Goal: Information Seeking & Learning: Learn about a topic

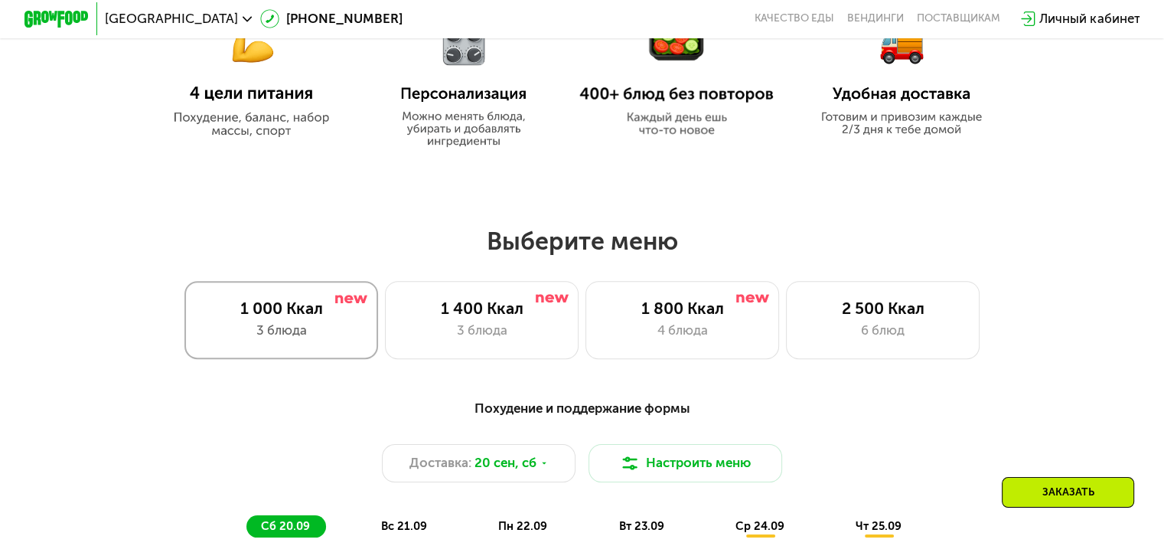
scroll to position [842, 0]
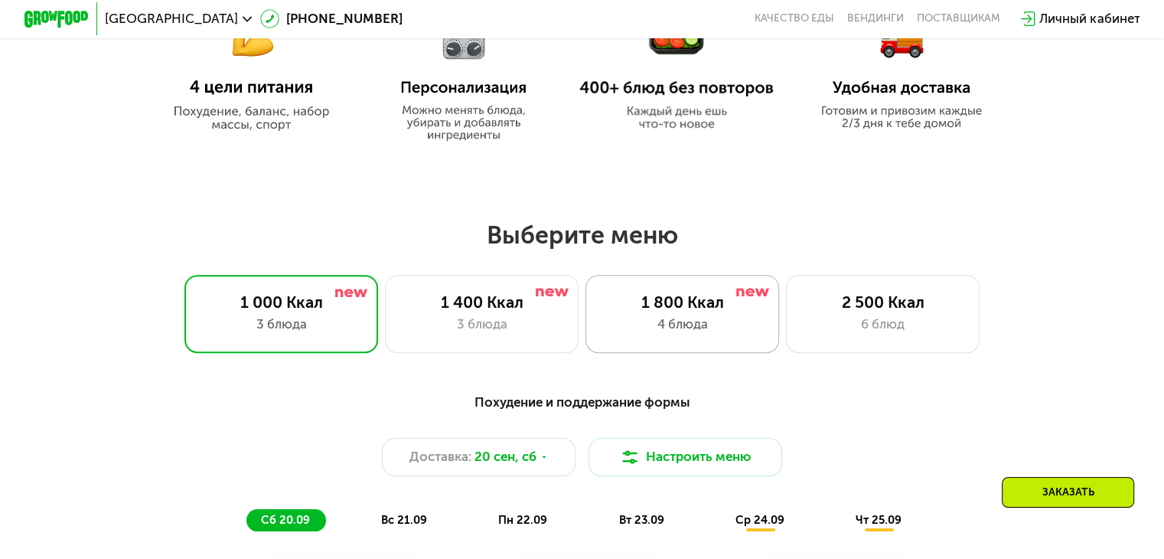
click at [725, 332] on div "4 блюда" at bounding box center [682, 323] width 160 height 19
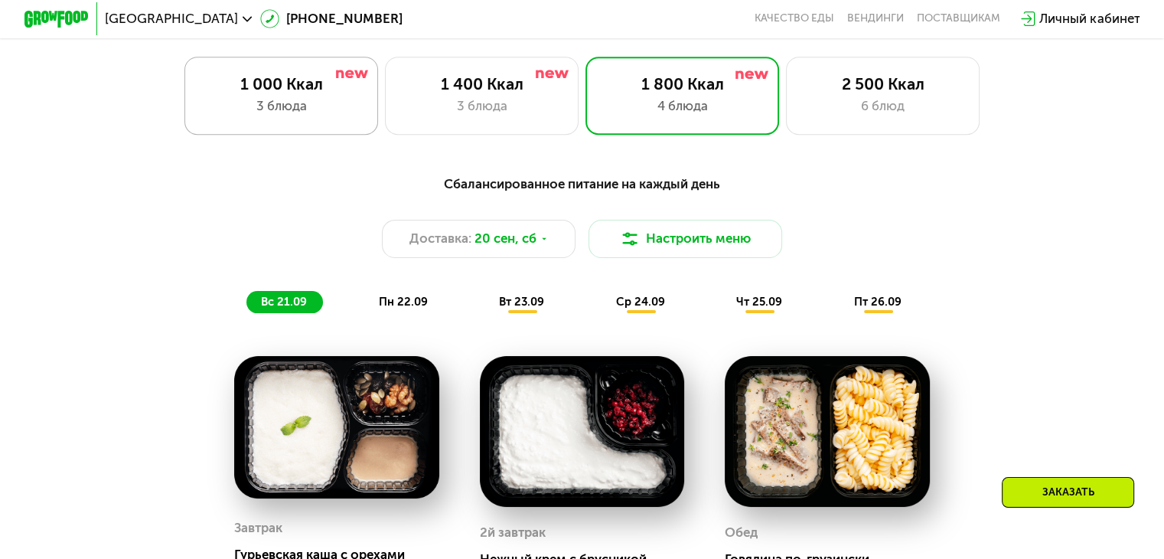
scroll to position [995, 0]
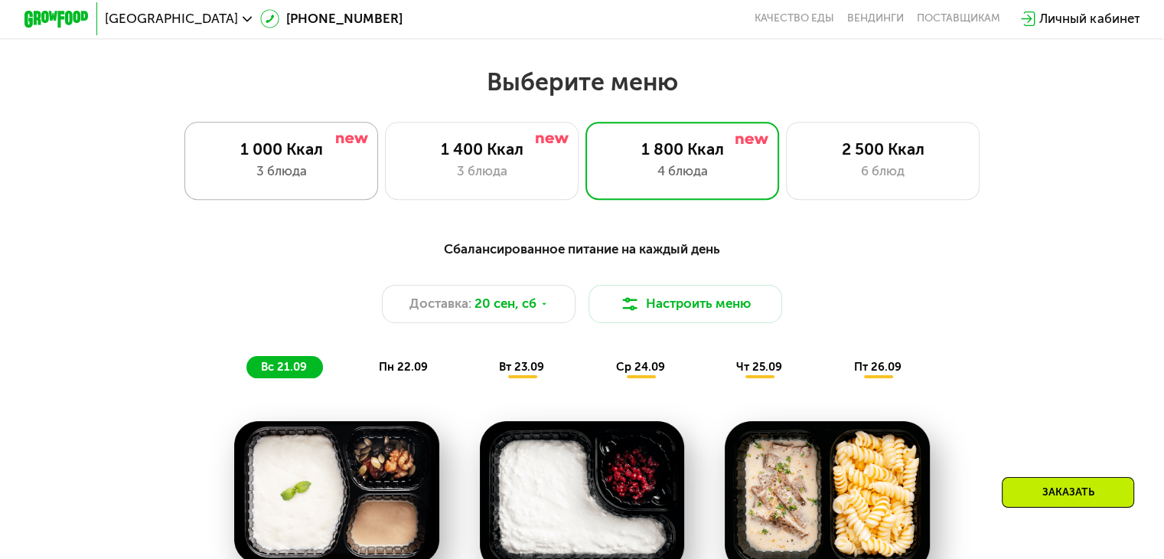
click at [276, 172] on div "3 блюда" at bounding box center [281, 170] width 160 height 19
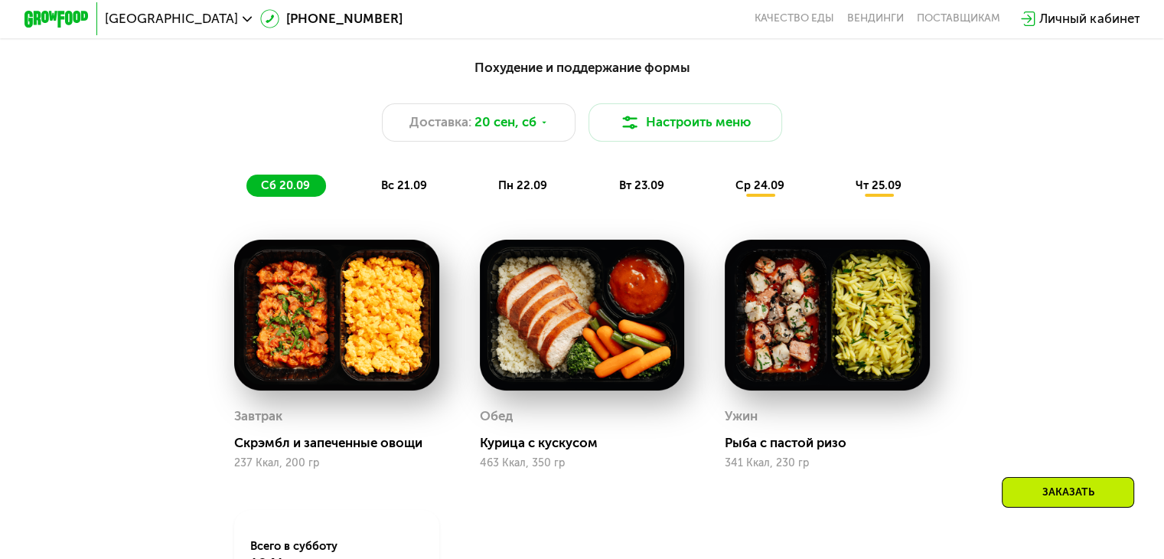
scroll to position [1377, 0]
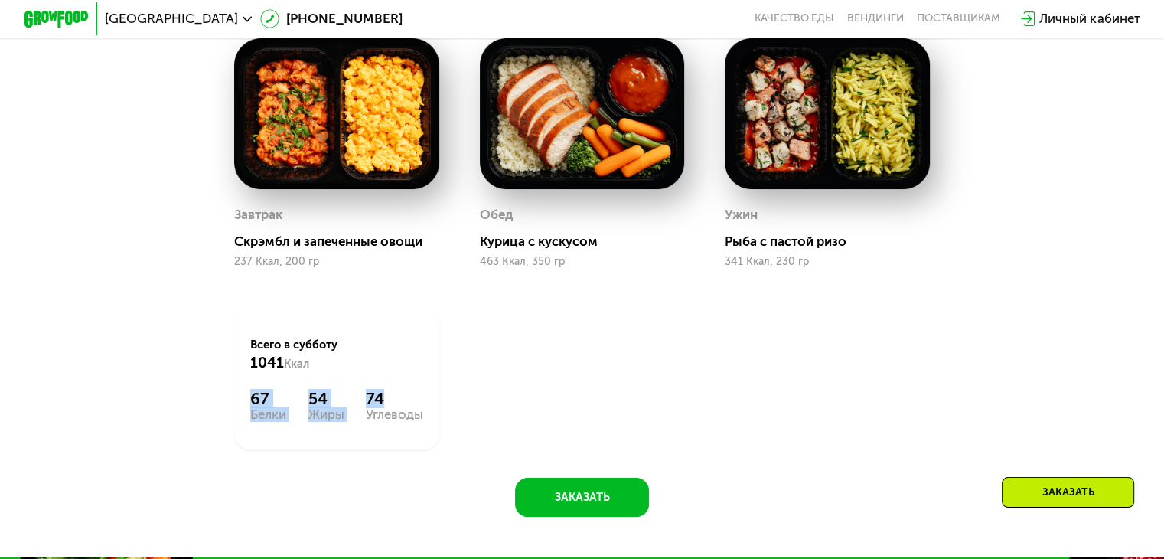
drag, startPoint x: 249, startPoint y: 412, endPoint x: 404, endPoint y: 417, distance: 154.6
click at [404, 417] on div "67 Белки 54 Жиры 74 Углеводы" at bounding box center [336, 405] width 172 height 32
click at [302, 449] on div "Всего в [DATE] 1041 Ккал 67 Белки 54 Жиры 74 Углеводы" at bounding box center [336, 378] width 205 height 141
drag, startPoint x: 306, startPoint y: 418, endPoint x: 386, endPoint y: 427, distance: 80.1
click at [386, 427] on div "Всего в [DATE] 1041 Ккал 67 Белки 54 Жиры 74 Углеводы" at bounding box center [336, 378] width 205 height 141
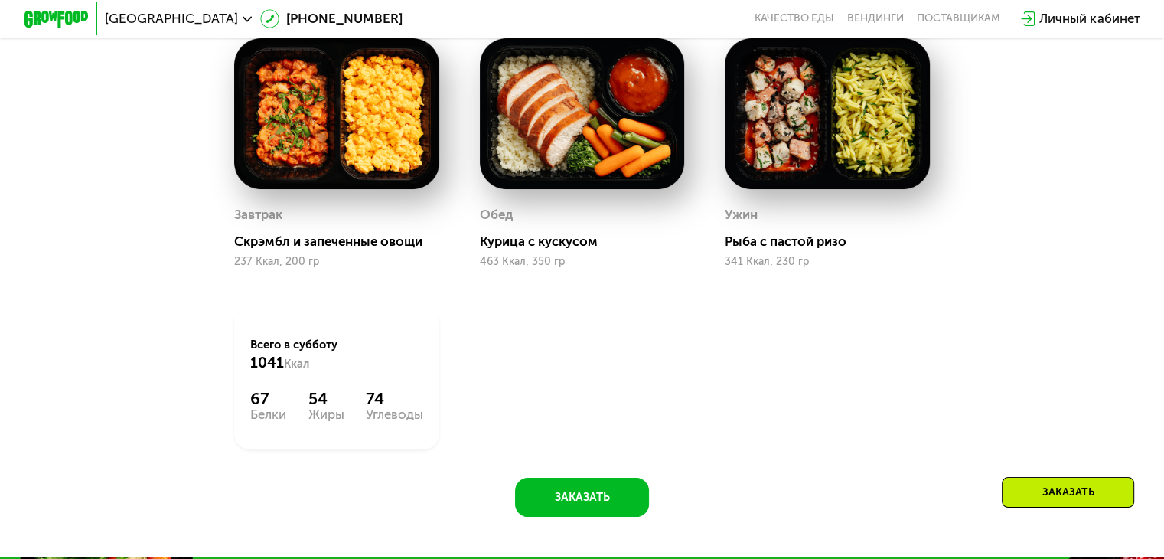
click at [407, 421] on div "Углеводы" at bounding box center [394, 414] width 57 height 13
drag, startPoint x: 422, startPoint y: 430, endPoint x: 241, endPoint y: 396, distance: 184.4
click at [241, 396] on div "Всего в [DATE] 1041 Ккал 67 Белки 54 Жиры 74 Углеводы" at bounding box center [336, 378] width 205 height 141
click at [239, 363] on div "Всего в [DATE] 1041 Ккал 67 Белки 54 Жиры 74 Углеводы" at bounding box center [336, 378] width 205 height 141
drag, startPoint x: 245, startPoint y: 350, endPoint x: 416, endPoint y: 419, distance: 184.7
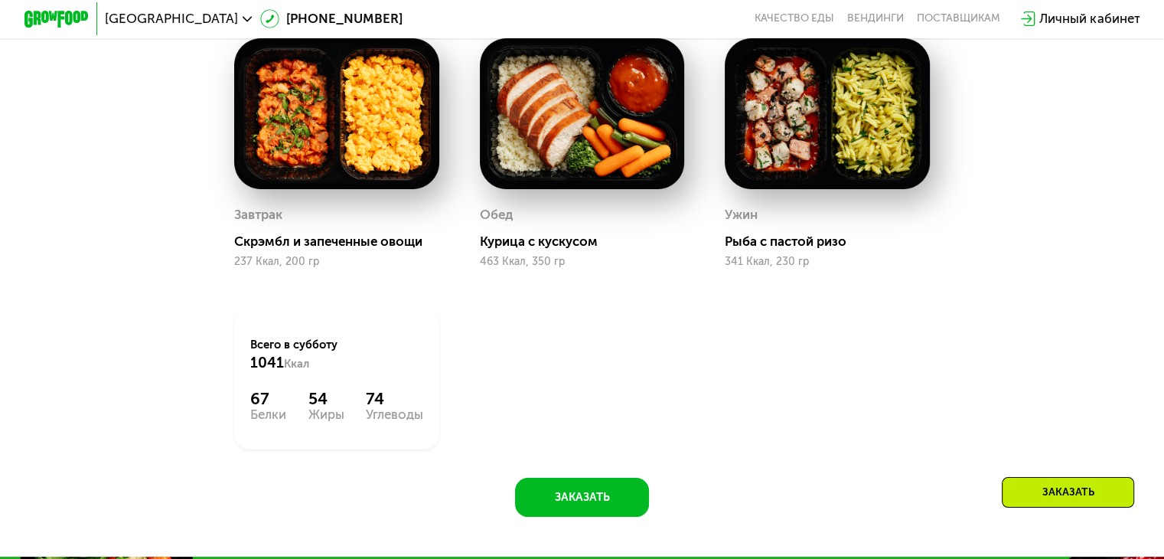
click at [416, 419] on div "Всего в [DATE] 1041 Ккал 67 Белки 54 Жиры 74 Углеводы" at bounding box center [336, 378] width 205 height 141
click at [415, 421] on div "Углеводы" at bounding box center [394, 414] width 57 height 13
click at [419, 421] on div "Углеводы" at bounding box center [394, 414] width 57 height 13
click at [419, 420] on div "Углеводы" at bounding box center [394, 414] width 57 height 13
drag, startPoint x: 417, startPoint y: 426, endPoint x: 171, endPoint y: 348, distance: 258.4
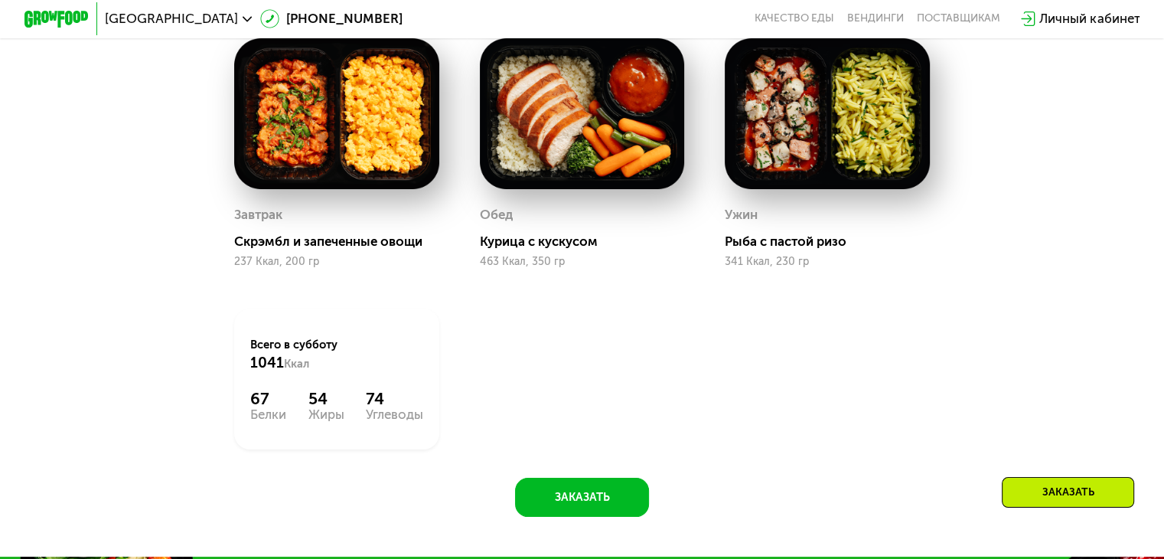
click at [171, 348] on div "Похудение и поддержание формы Доставка: [DATE] Настроить меню сб 20.09 вс 21.09…" at bounding box center [581, 181] width 995 height 670
click at [262, 366] on span "1041" at bounding box center [267, 362] width 34 height 18
drag, startPoint x: 249, startPoint y: 356, endPoint x: 475, endPoint y: 443, distance: 242.0
click at [475, 443] on div "Завтрак Скрэмбл и запеченные овощи 237 Ккал, 200 гр Обед Курица с кускусом 463 …" at bounding box center [581, 243] width 735 height 451
click at [393, 421] on div "Углеводы" at bounding box center [394, 414] width 57 height 13
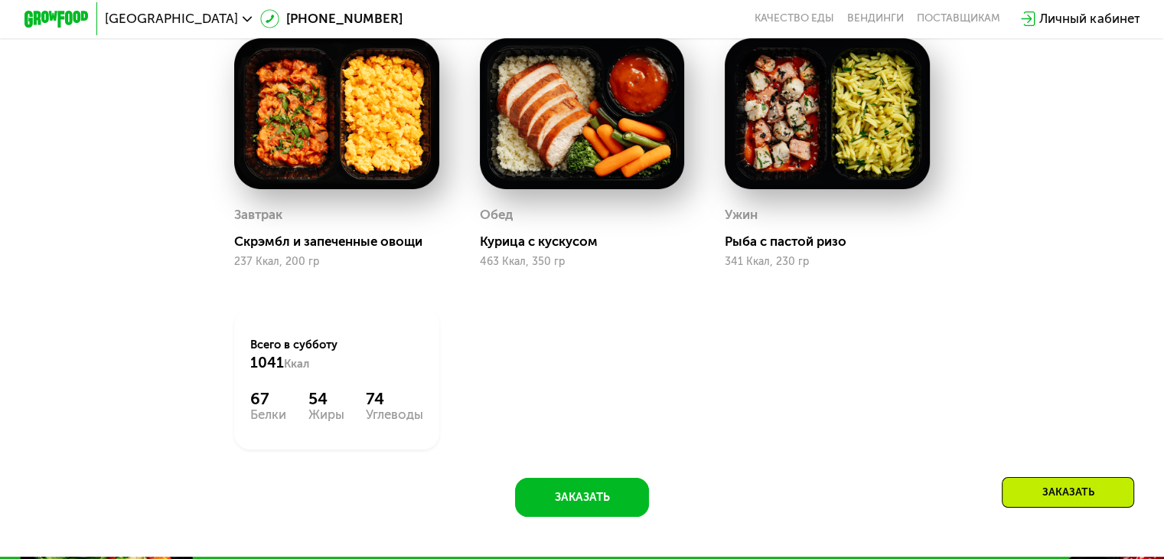
drag, startPoint x: 435, startPoint y: 429, endPoint x: 116, endPoint y: 344, distance: 329.4
click at [116, 344] on div "Похудение и поддержание формы Доставка: [DATE] Настроить меню сб 20.09 вс 21.09…" at bounding box center [581, 181] width 995 height 670
click at [409, 372] on div "Всего в [DATE] 1041 Ккал" at bounding box center [336, 354] width 172 height 35
drag, startPoint x: 269, startPoint y: 362, endPoint x: 415, endPoint y: 437, distance: 164.9
click at [459, 470] on div "Завтрак Скрэмбл и запеченные овощи 237 Ккал, 200 гр Обед Курица с кускусом 463 …" at bounding box center [581, 243] width 735 height 451
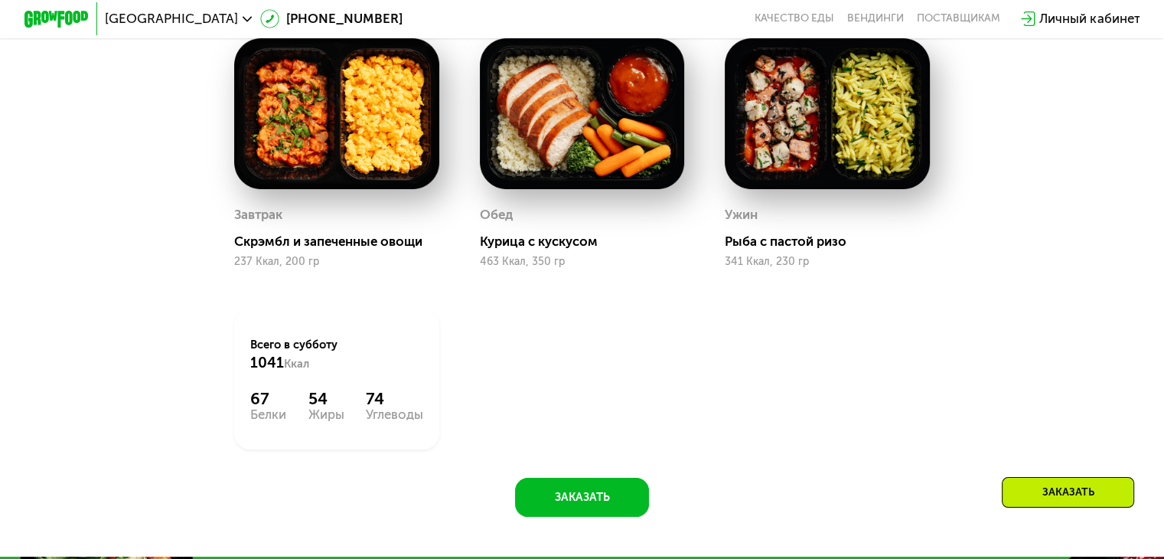
click at [380, 408] on div "74" at bounding box center [394, 398] width 57 height 19
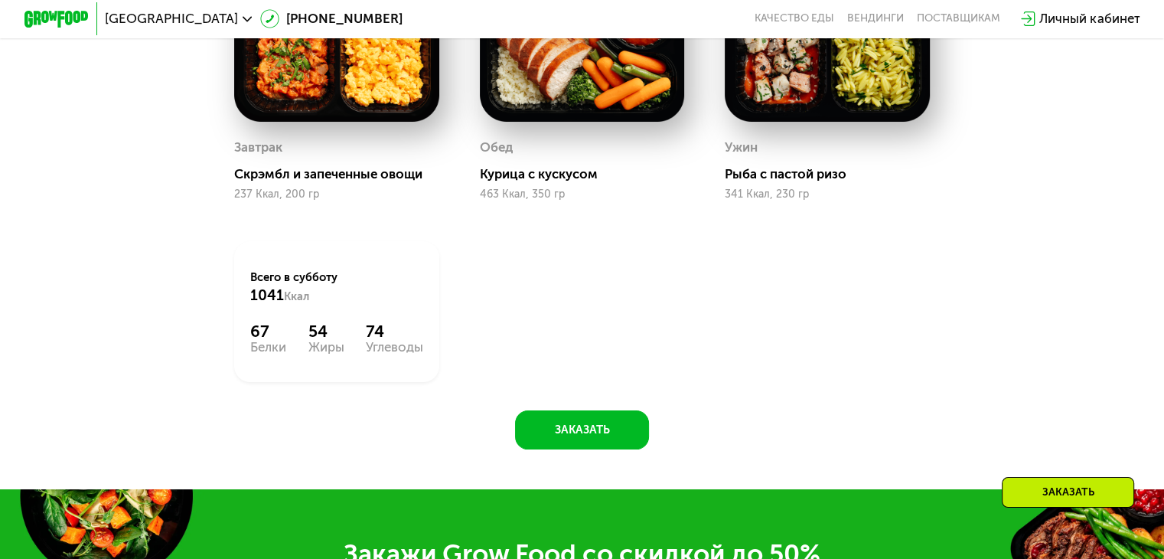
scroll to position [1454, 0]
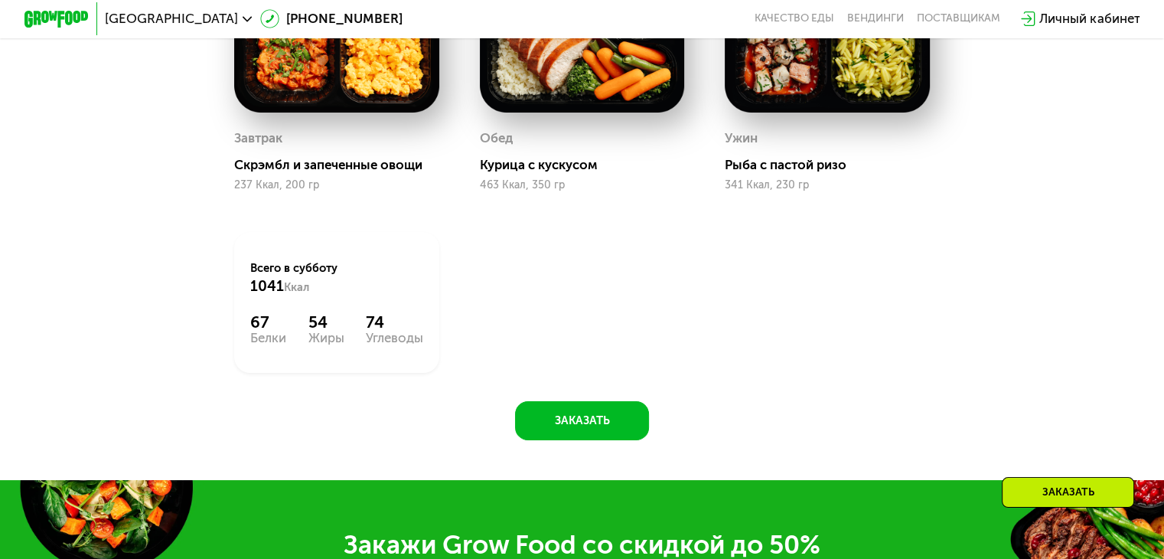
click at [272, 331] on div "67" at bounding box center [268, 321] width 36 height 19
drag, startPoint x: 251, startPoint y: 337, endPoint x: 109, endPoint y: 369, distance: 145.7
click at [5, 369] on div "Похудение и поддержание формы Доставка: [DATE] Настроить меню сб 20.09 вс 21.09…" at bounding box center [582, 118] width 1164 height 723
drag, startPoint x: 233, startPoint y: 344, endPoint x: 245, endPoint y: 344, distance: 11.5
click at [235, 344] on div "Всего в [DATE] 1041 Ккал 67 Белки 54 Жиры 74 Углеводы" at bounding box center [336, 302] width 205 height 141
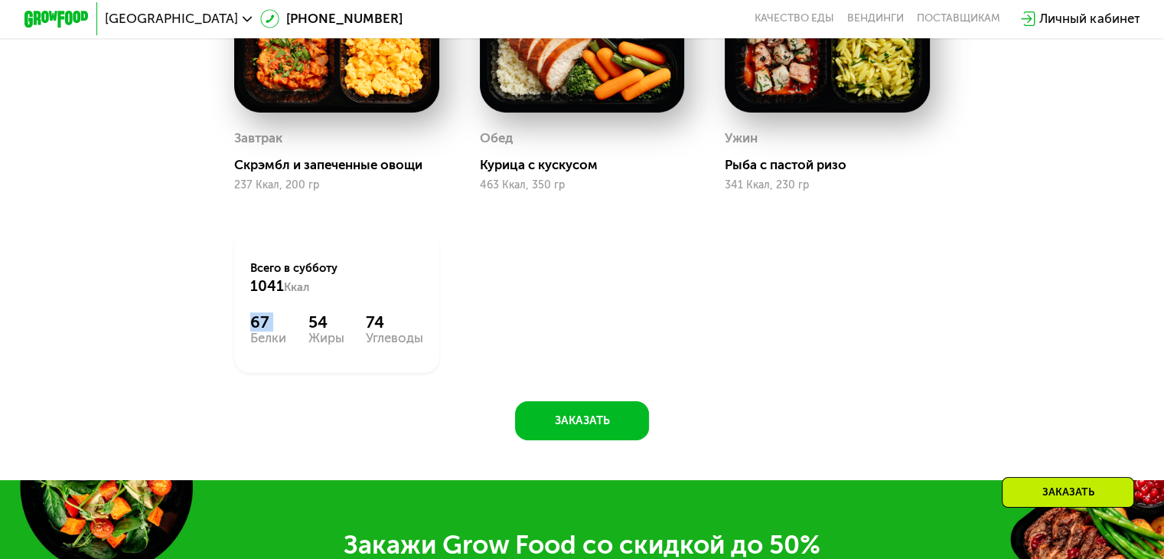
click at [257, 331] on div "67" at bounding box center [268, 321] width 36 height 19
drag, startPoint x: 263, startPoint y: 340, endPoint x: 282, endPoint y: 358, distance: 26.0
click at [282, 358] on div "Всего в [DATE] 1041 Ккал 67 Белки 54 Жиры 74 Углеводы" at bounding box center [336, 302] width 205 height 141
click at [265, 344] on div "Белки" at bounding box center [268, 337] width 36 height 13
drag, startPoint x: 247, startPoint y: 327, endPoint x: 285, endPoint y: 356, distance: 47.6
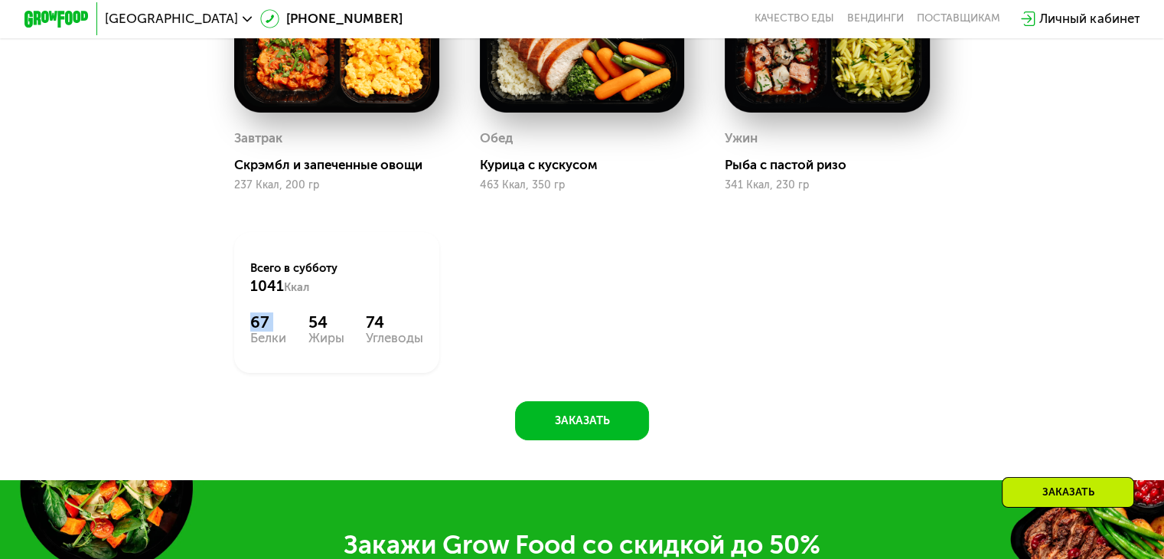
click at [286, 344] on div "67 Белки 54 Жиры 74 Углеводы" at bounding box center [336, 328] width 172 height 32
click at [279, 344] on div "Белки" at bounding box center [268, 337] width 36 height 13
drag, startPoint x: 305, startPoint y: 333, endPoint x: 340, endPoint y: 360, distance: 44.7
click at [340, 360] on div "Всего в [DATE] 1041 Ккал 67 Белки 54 Жиры 74 Углеводы" at bounding box center [336, 302] width 205 height 141
click at [379, 344] on div "Углеводы" at bounding box center [394, 337] width 57 height 13
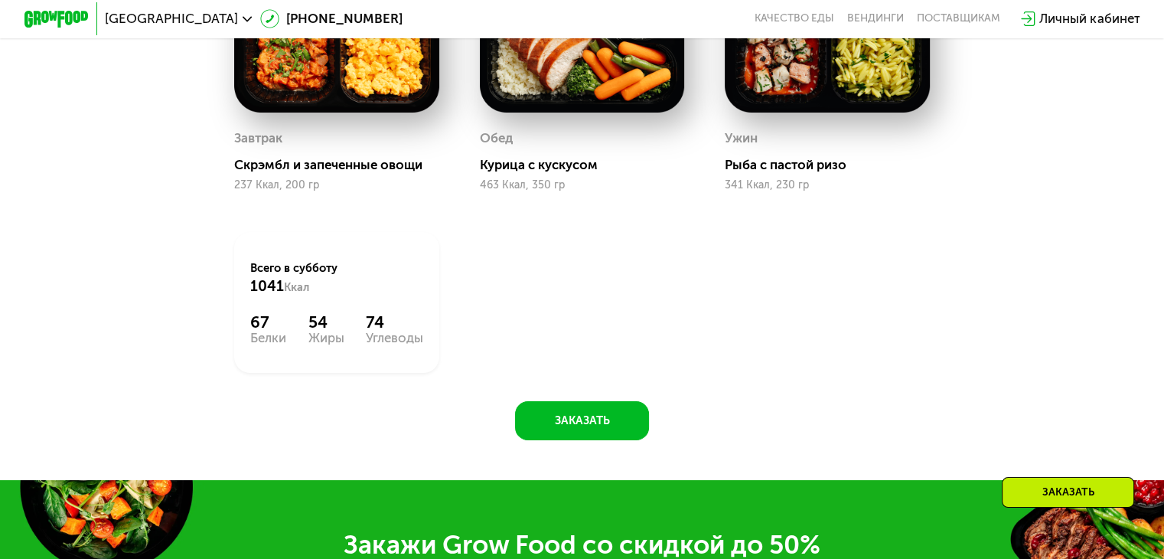
drag, startPoint x: 362, startPoint y: 337, endPoint x: 465, endPoint y: 396, distance: 118.9
click at [465, 393] on div "Завтрак Скрэмбл и запеченные овощи 237 Ккал, 200 гр Обед Курица с кускусом 463 …" at bounding box center [581, 167] width 735 height 451
click at [398, 344] on div "Углеводы" at bounding box center [394, 337] width 57 height 13
click at [348, 344] on div "67 Белки 54 Жиры 74 Углеводы" at bounding box center [336, 328] width 172 height 32
drag, startPoint x: 363, startPoint y: 328, endPoint x: 412, endPoint y: 368, distance: 63.7
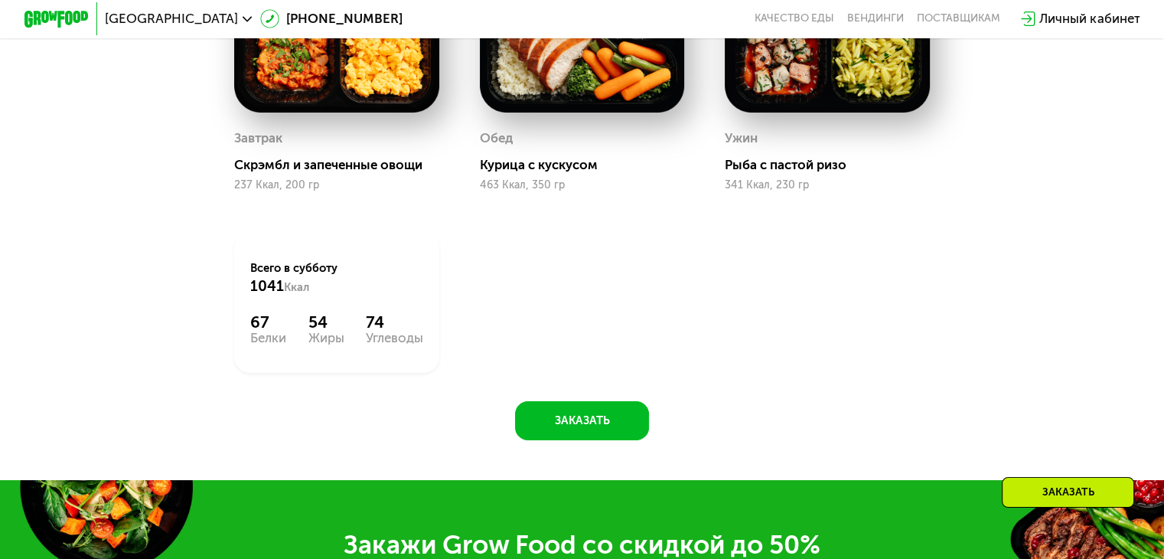
click at [425, 373] on div "Всего в [DATE] 1041 Ккал 67 Белки 54 Жиры 74 Углеводы" at bounding box center [336, 302] width 205 height 141
click at [375, 331] on div "74" at bounding box center [394, 321] width 57 height 19
click at [344, 342] on div "67 Белки 54 Жиры 74 Углеводы" at bounding box center [336, 328] width 172 height 32
drag, startPoint x: 366, startPoint y: 327, endPoint x: 438, endPoint y: 365, distance: 81.1
click at [438, 365] on div "Всего в [DATE] 1041 Ккал 67 Белки 54 Жиры 74 Углеводы" at bounding box center [336, 302] width 245 height 181
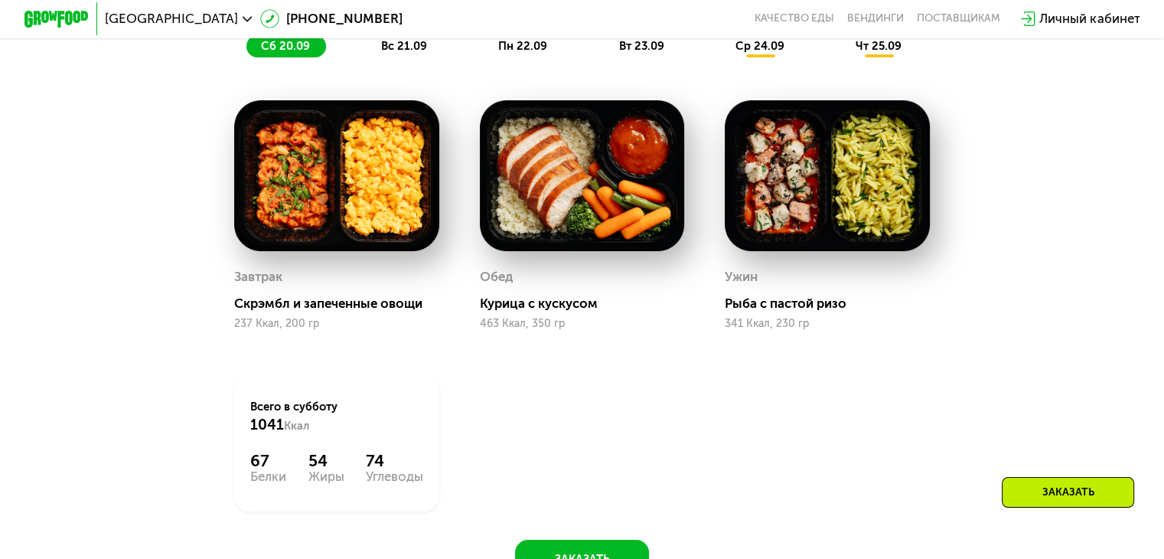
scroll to position [1224, 0]
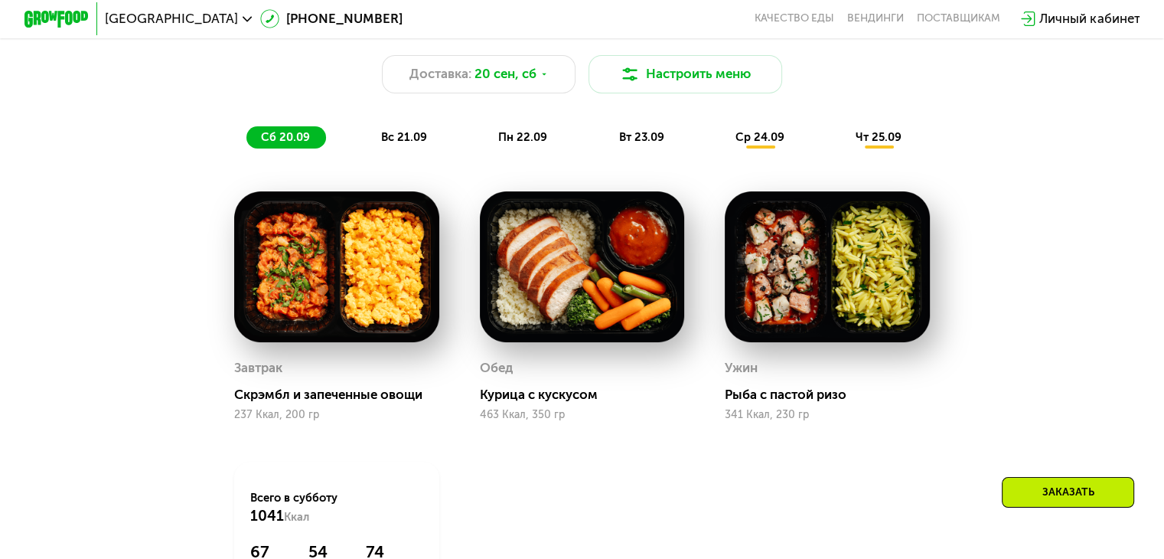
click at [173, 269] on div "Похудение и поддержание формы Доставка: [DATE] Настроить меню сб 20.09 вс 21.09…" at bounding box center [581, 334] width 995 height 670
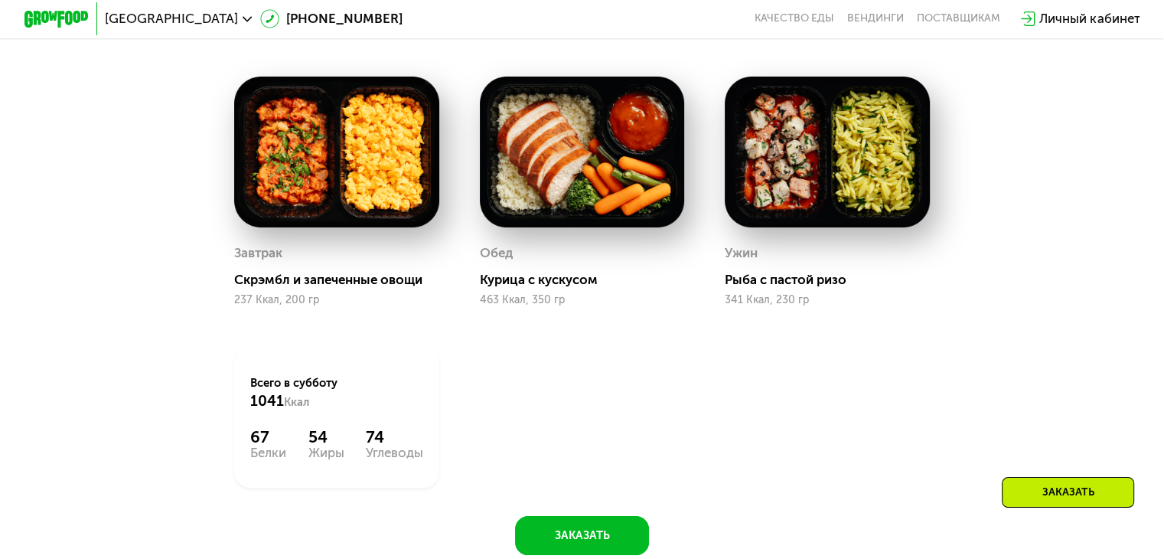
scroll to position [1454, 0]
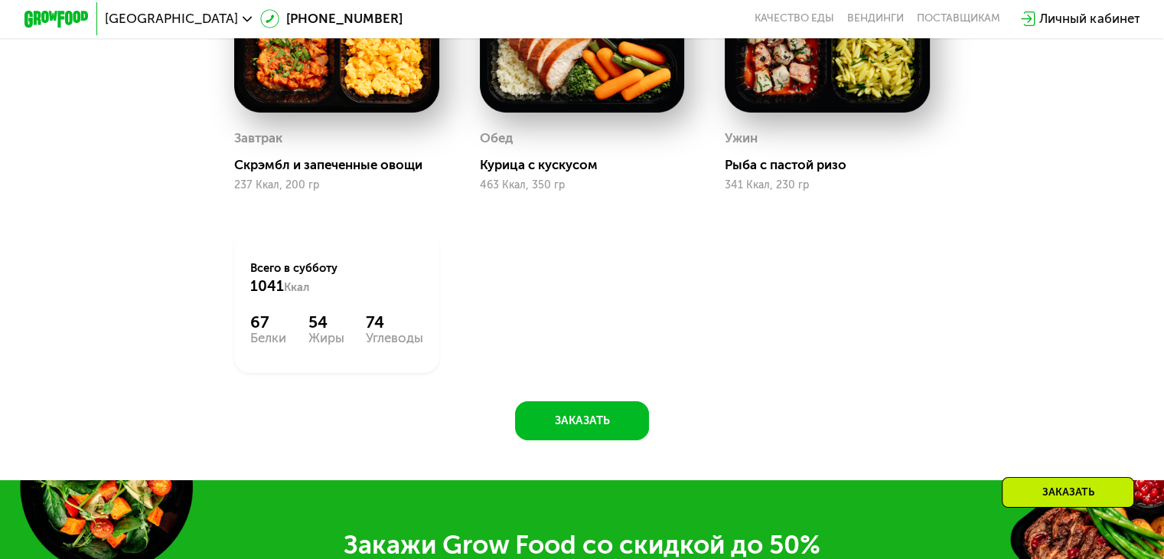
click at [393, 342] on div "Углеводы" at bounding box center [394, 337] width 57 height 13
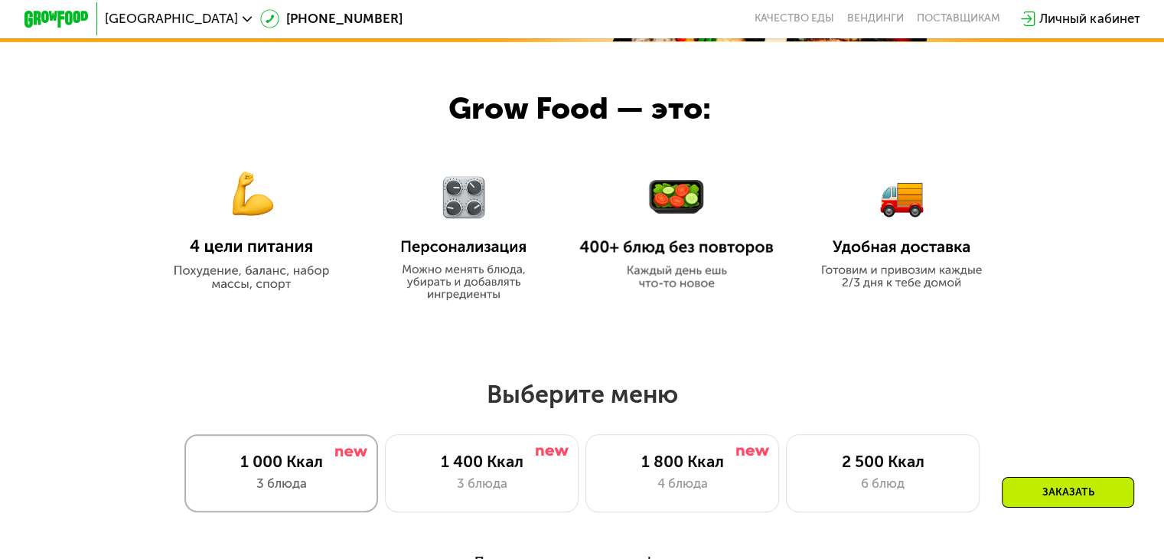
scroll to position [689, 0]
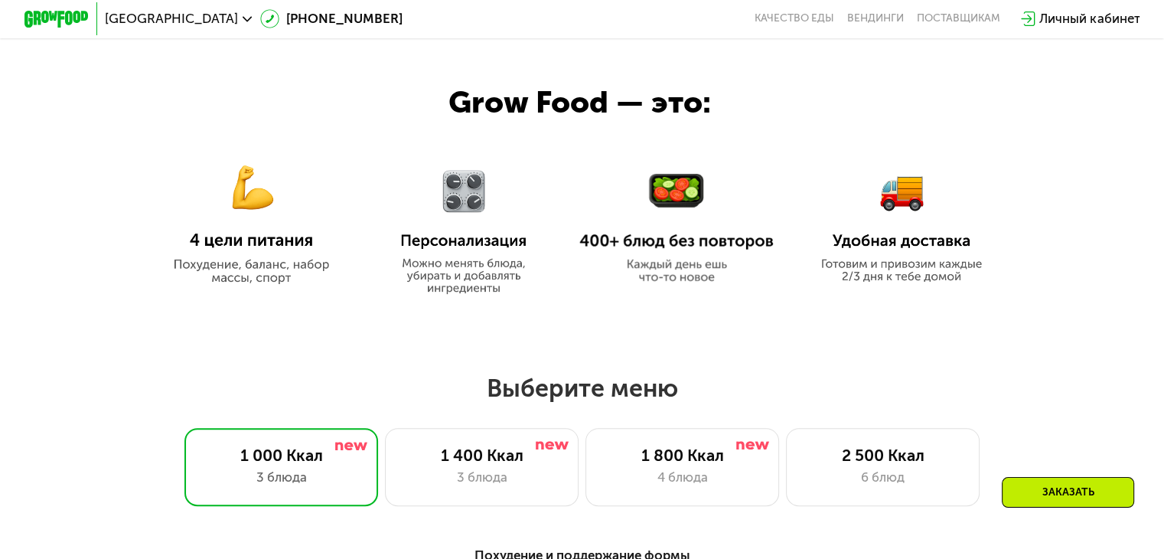
click at [689, 240] on img at bounding box center [676, 227] width 194 height 112
click at [884, 244] on img at bounding box center [901, 215] width 177 height 134
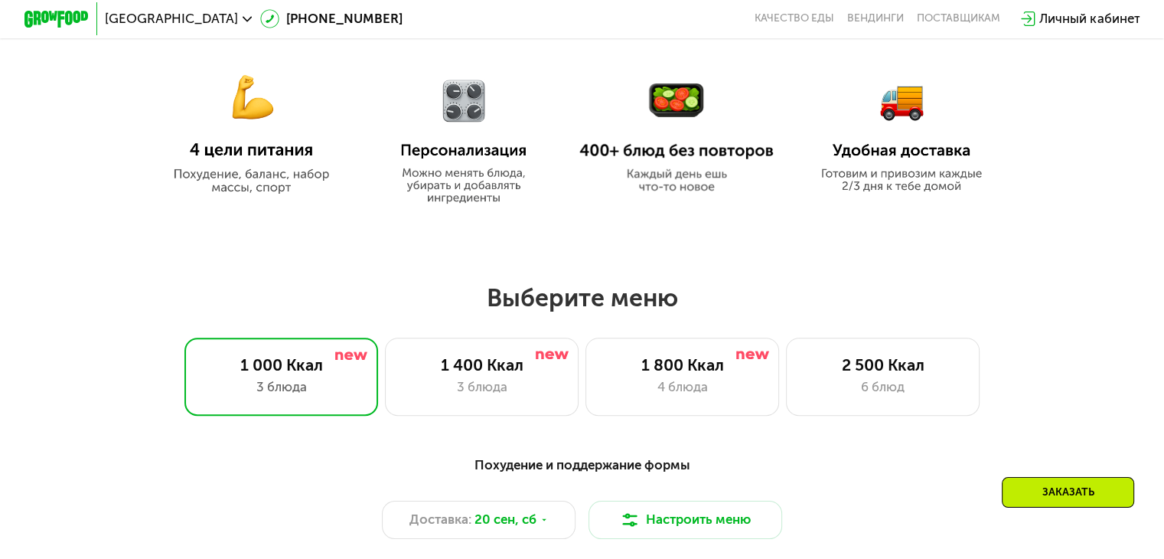
scroll to position [918, 0]
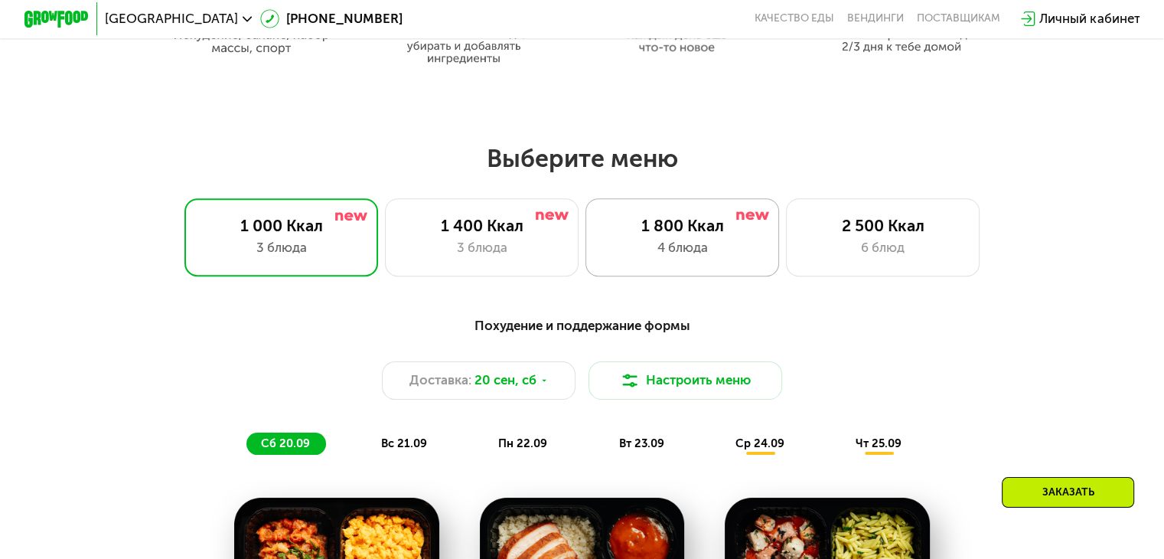
click at [702, 210] on div "1 800 Ккал 4 блюда" at bounding box center [682, 236] width 194 height 77
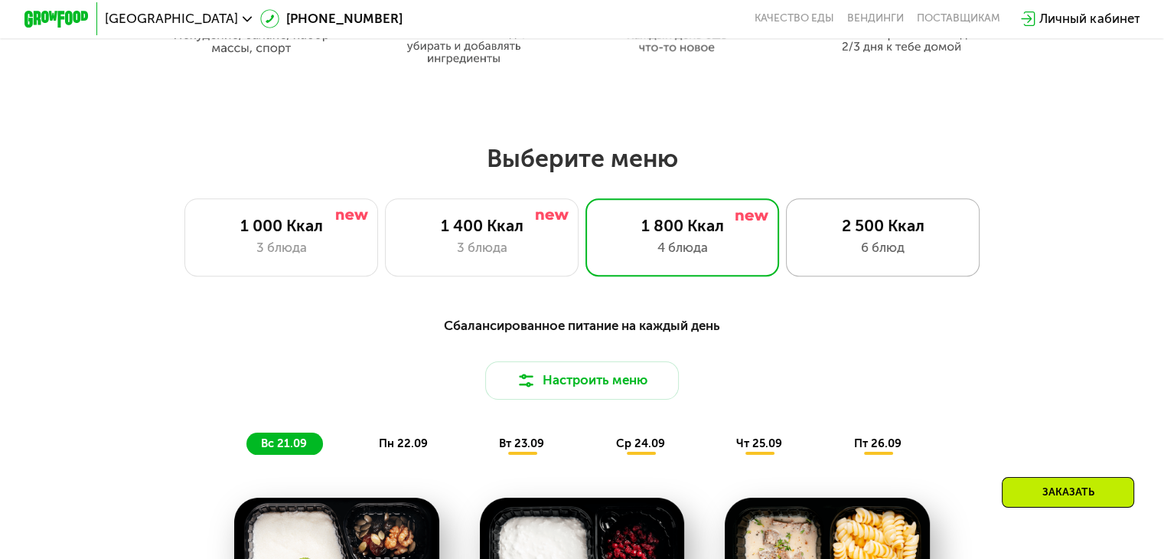
click at [853, 243] on div "6 блюд" at bounding box center [883, 247] width 160 height 19
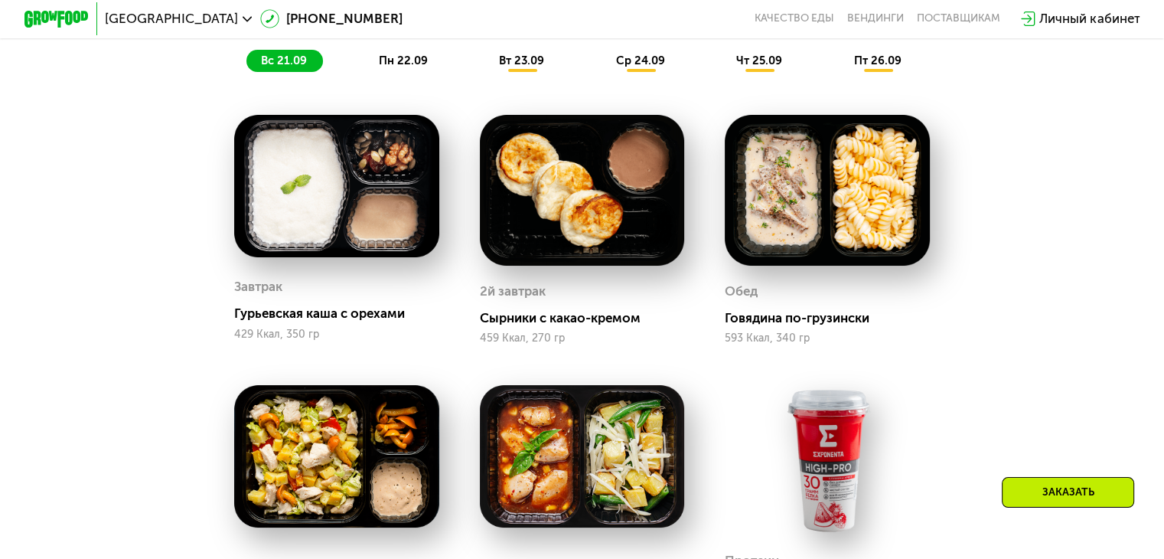
scroll to position [995, 0]
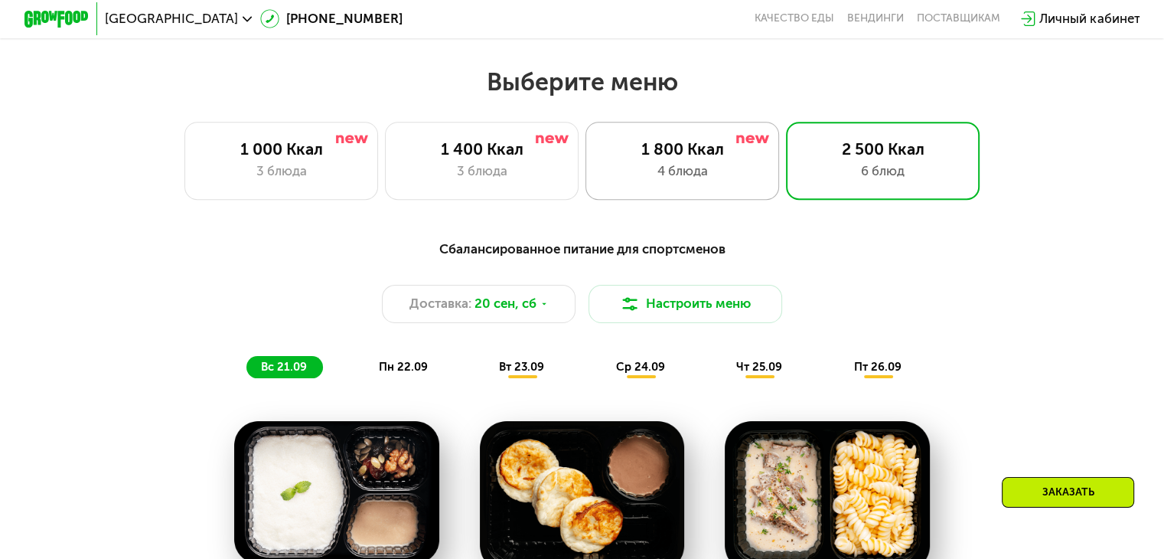
click at [686, 146] on div "1 800 Ккал" at bounding box center [682, 148] width 160 height 19
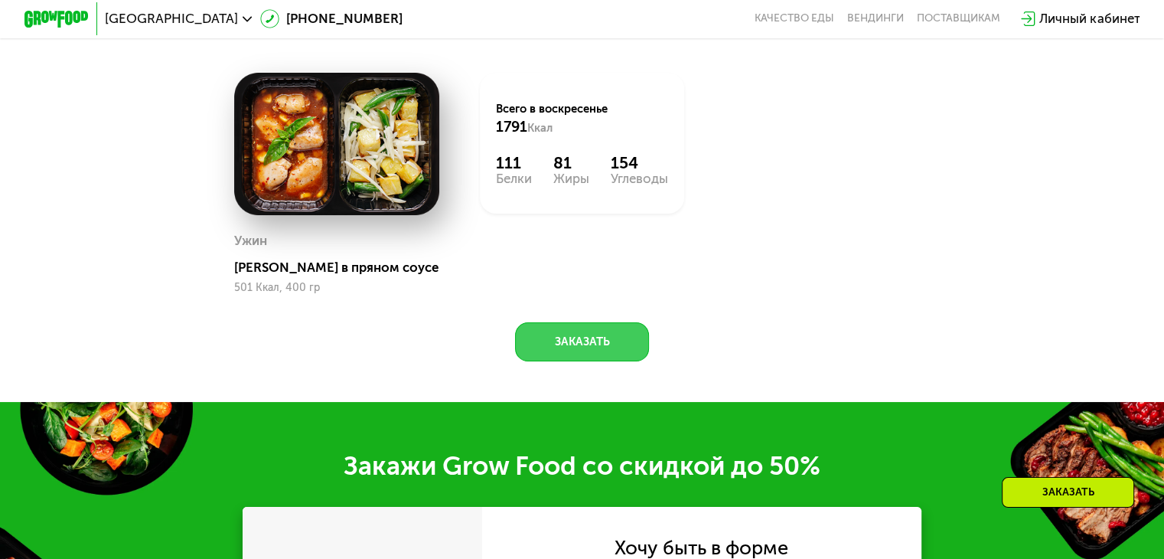
scroll to position [1530, 0]
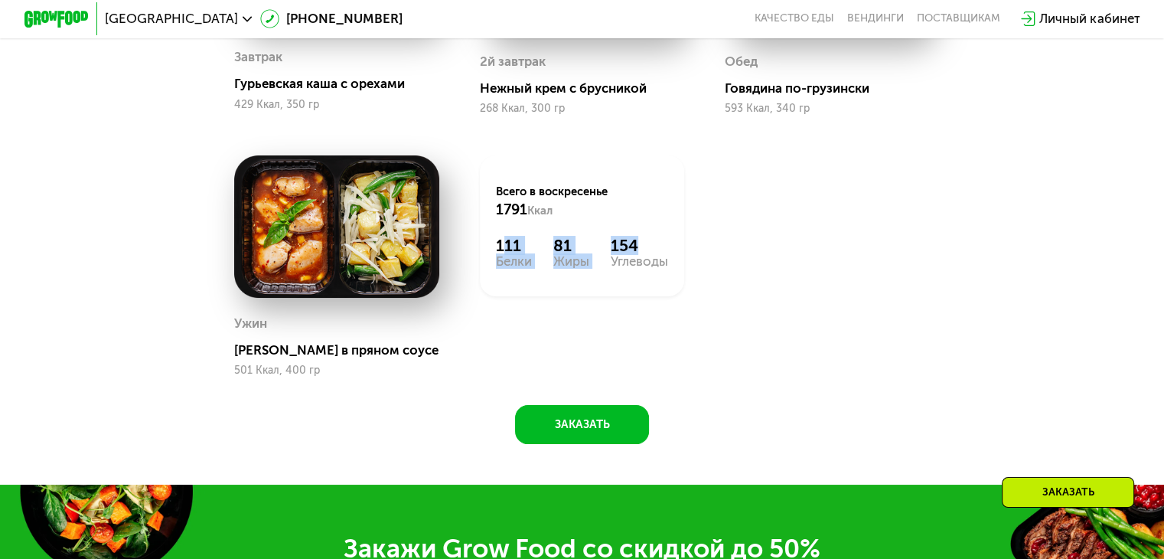
drag, startPoint x: 501, startPoint y: 252, endPoint x: 639, endPoint y: 259, distance: 137.9
click at [639, 259] on div "111 Белки 81 Жиры 154 Углеводы" at bounding box center [582, 252] width 172 height 32
click at [571, 268] on div "Жиры" at bounding box center [571, 261] width 36 height 13
drag, startPoint x: 558, startPoint y: 260, endPoint x: 613, endPoint y: 278, distance: 57.8
click at [614, 268] on div "111 Белки 81 Жиры 154 Углеводы" at bounding box center [582, 252] width 172 height 32
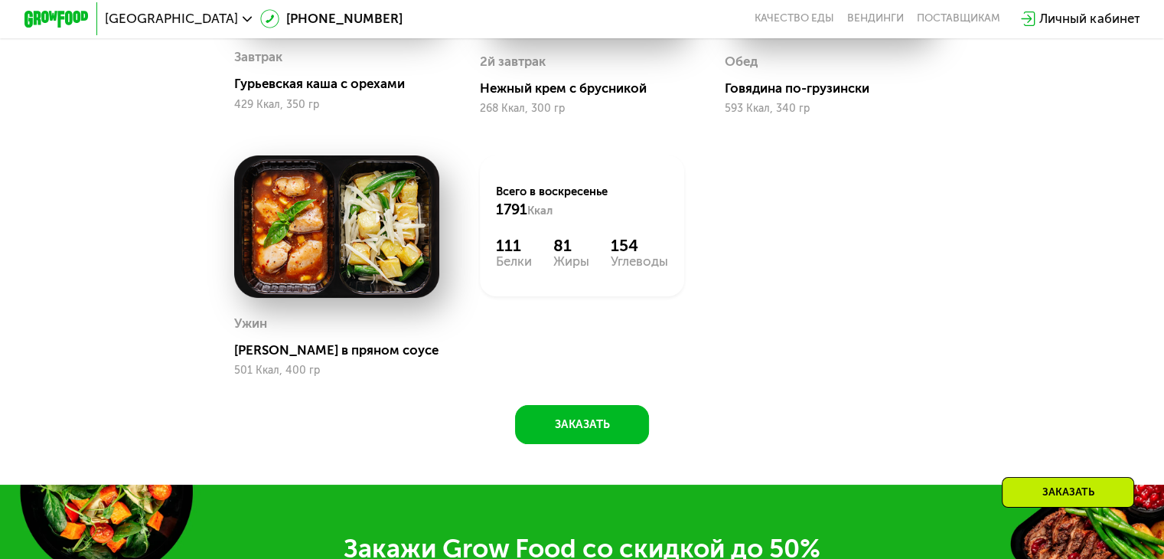
click at [524, 268] on div "Белки" at bounding box center [514, 261] width 36 height 13
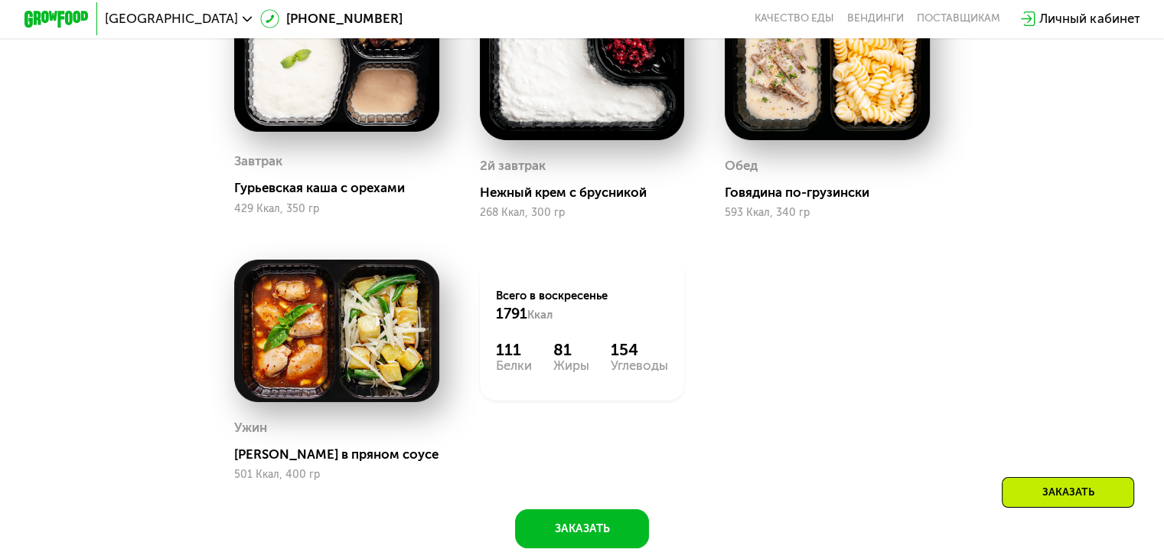
scroll to position [1454, 0]
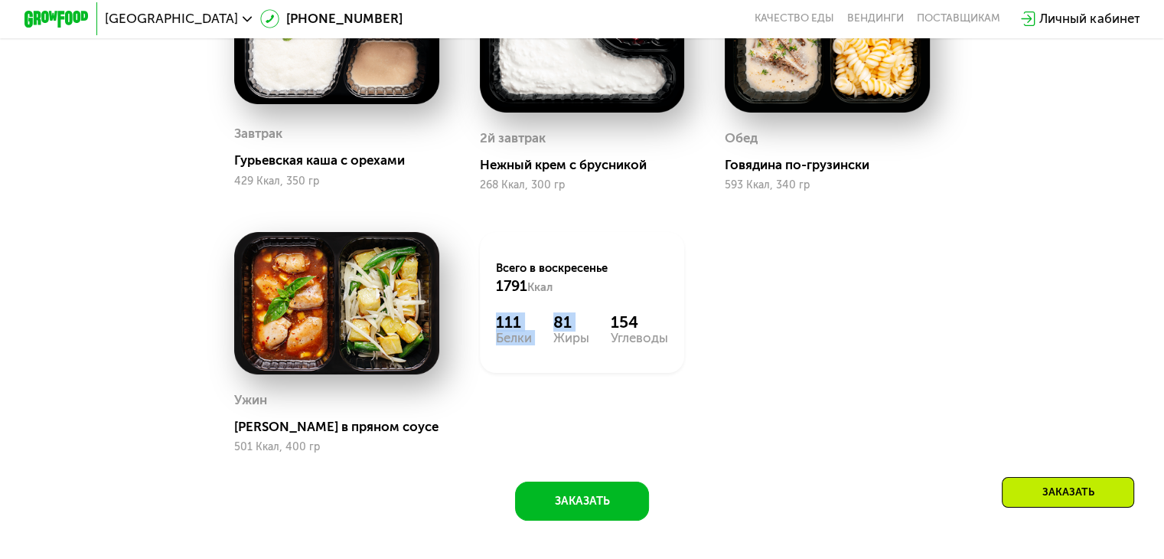
drag, startPoint x: 526, startPoint y: 340, endPoint x: 539, endPoint y: 349, distance: 15.5
click at [546, 344] on div "111 Белки 81 Жиры 154 Углеводы" at bounding box center [582, 328] width 172 height 32
click at [523, 344] on div "Белки" at bounding box center [514, 337] width 36 height 13
click at [509, 331] on div "111" at bounding box center [514, 321] width 36 height 19
click at [508, 331] on div "111" at bounding box center [514, 321] width 36 height 19
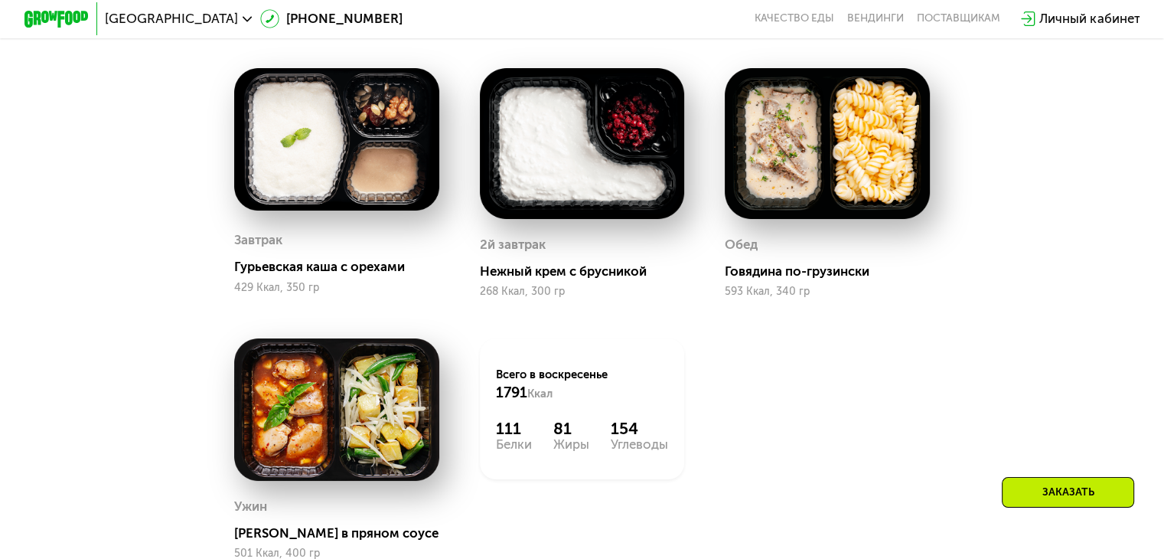
scroll to position [1301, 0]
